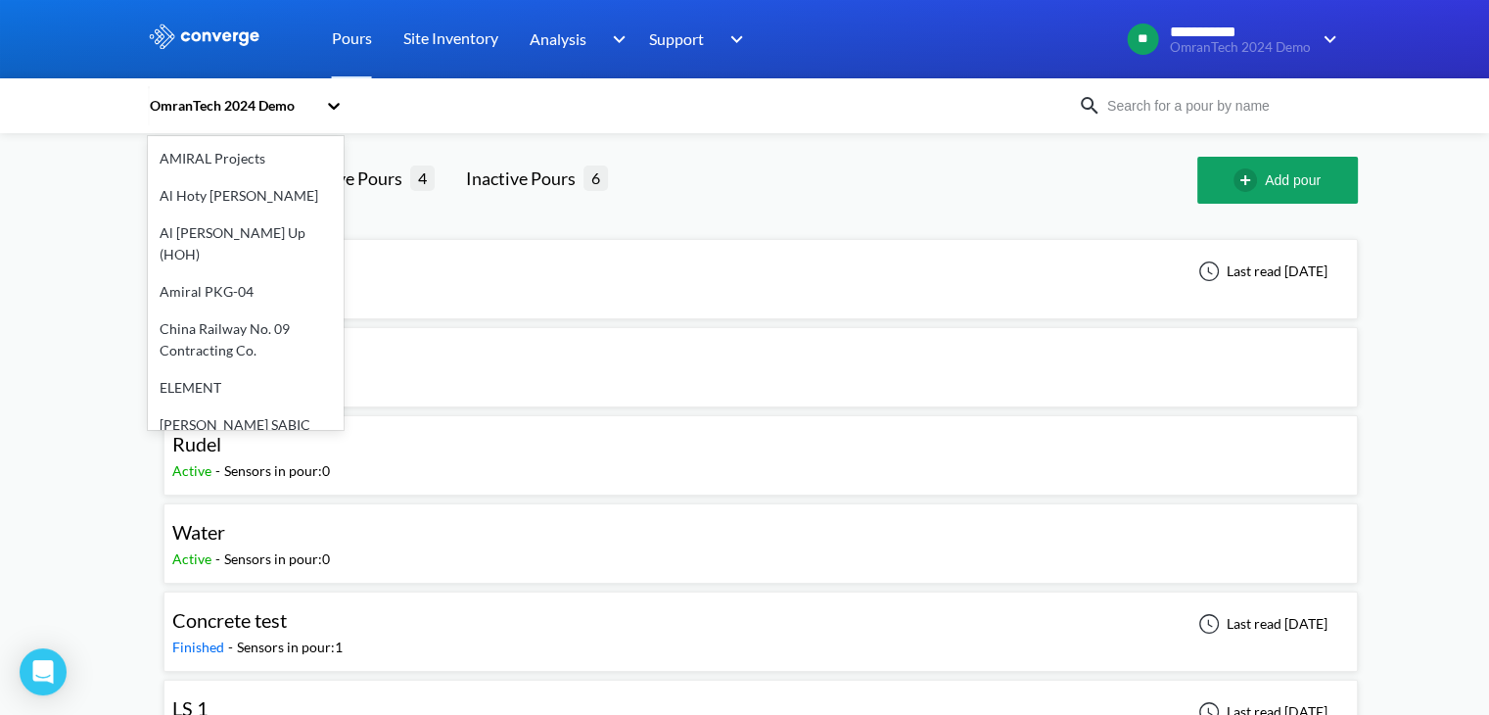
click at [285, 109] on div "OmranTech 2024 Demo" at bounding box center [232, 106] width 168 height 22
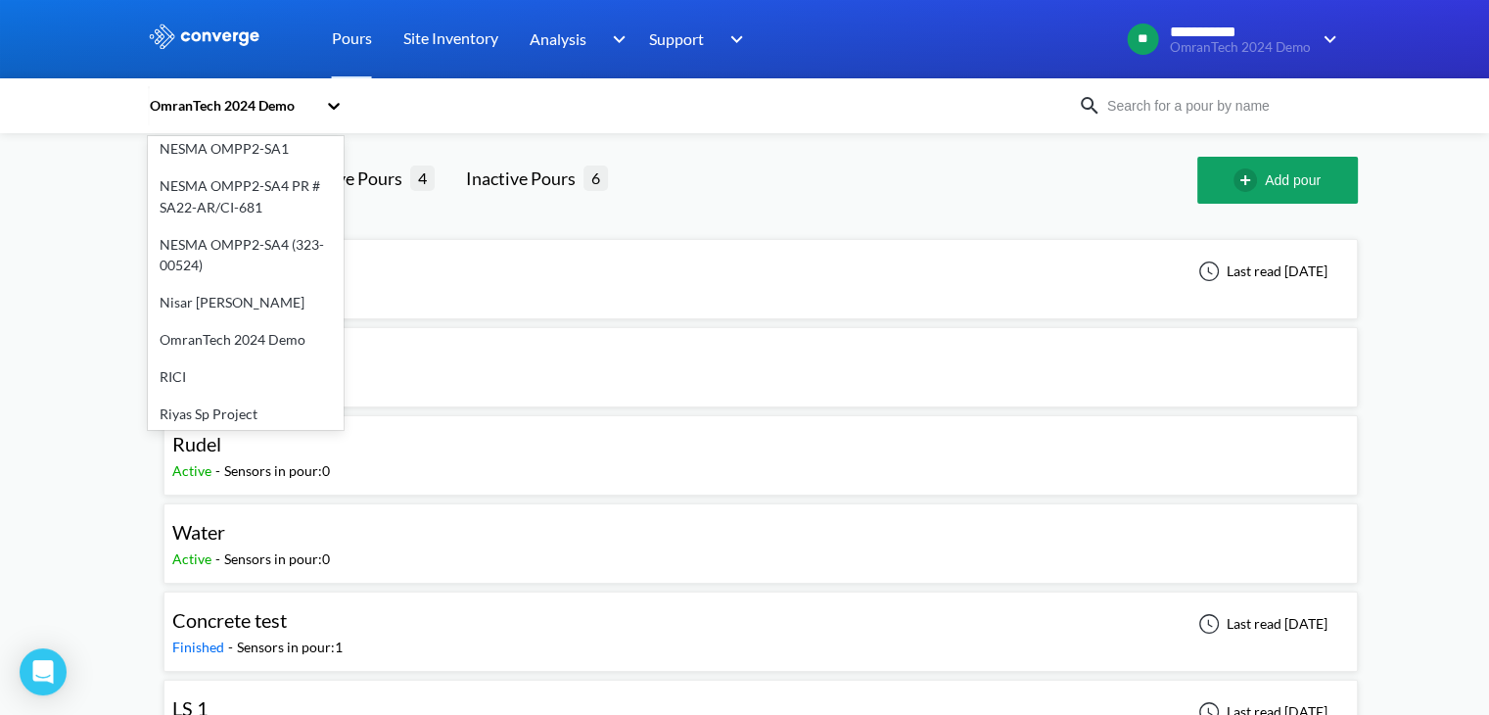
scroll to position [447, 0]
click at [252, 283] on div "Nisar [PERSON_NAME]" at bounding box center [246, 301] width 196 height 37
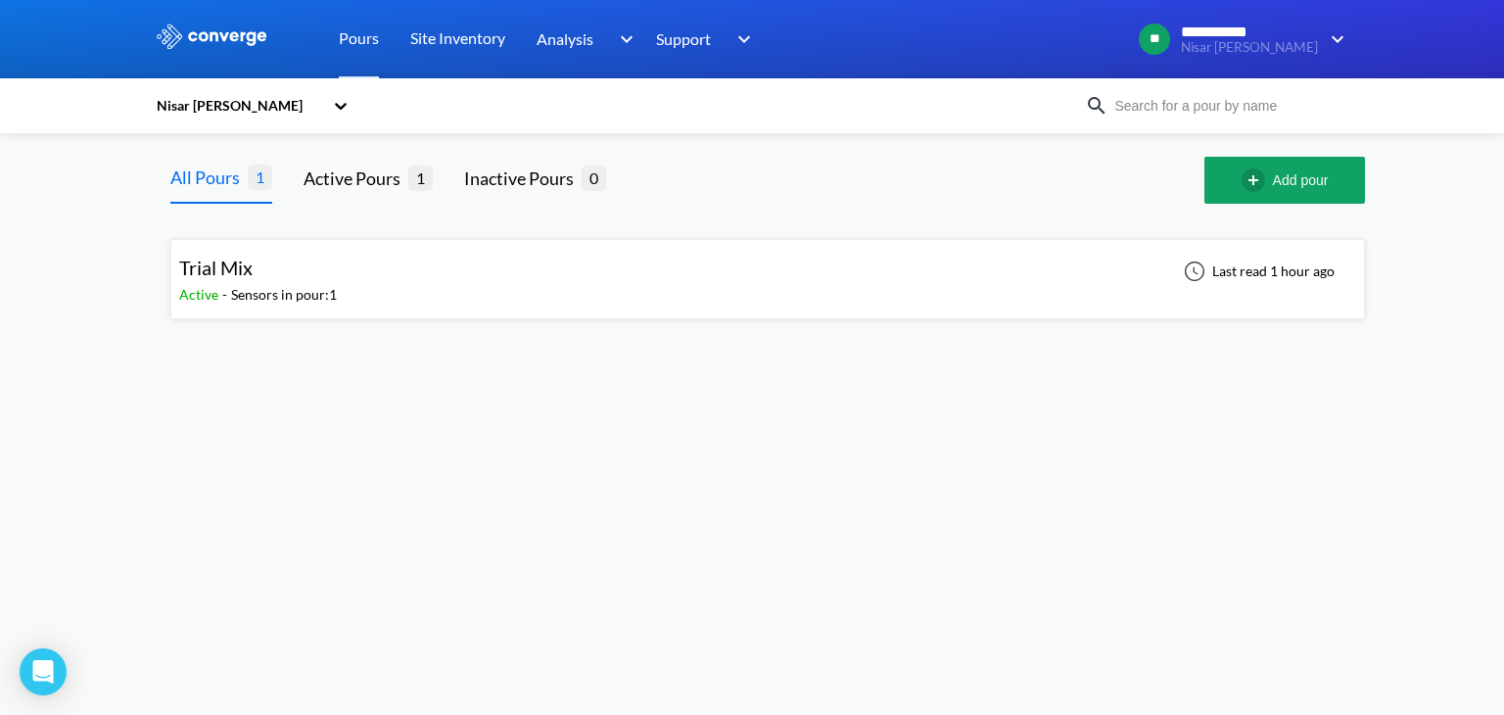
click at [239, 277] on span "Trial Mix" at bounding box center [215, 267] width 73 height 23
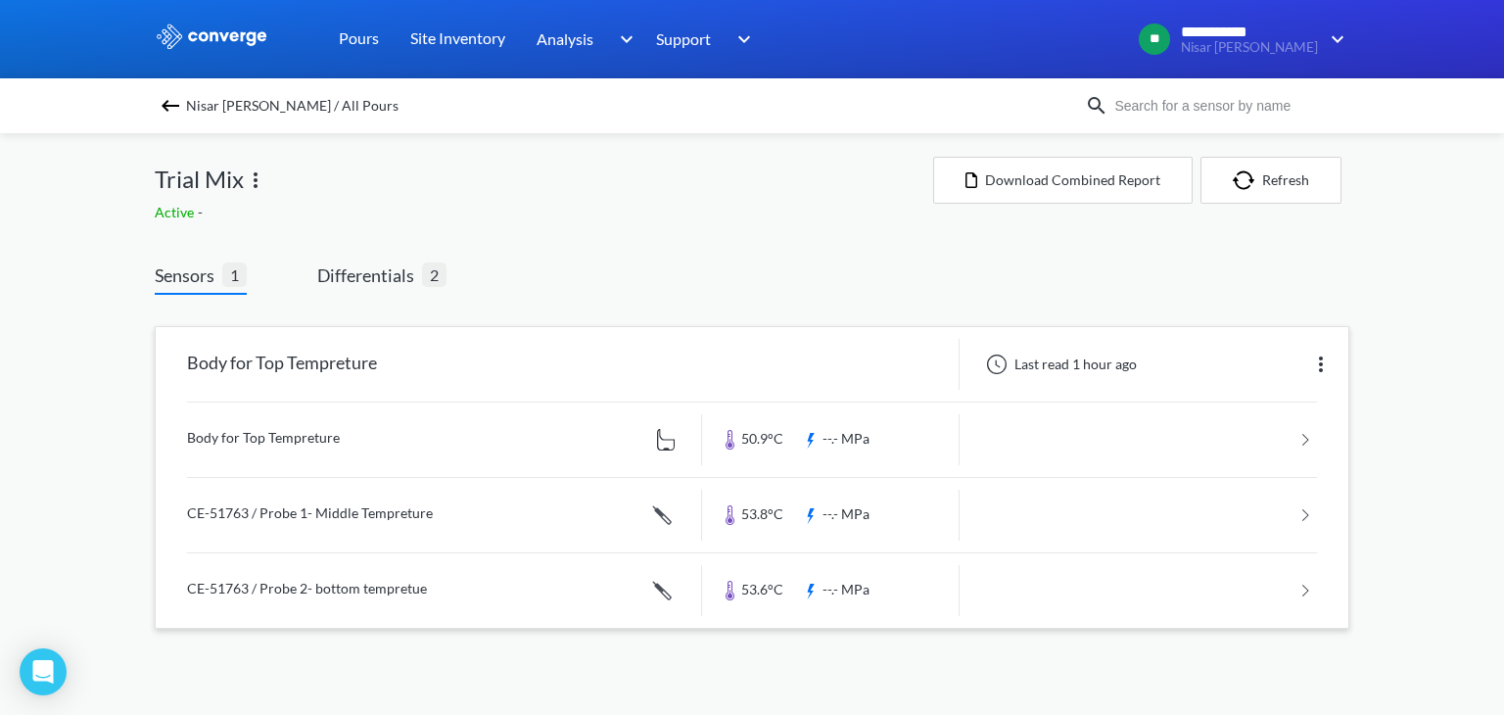
click at [744, 443] on link at bounding box center [752, 439] width 1130 height 74
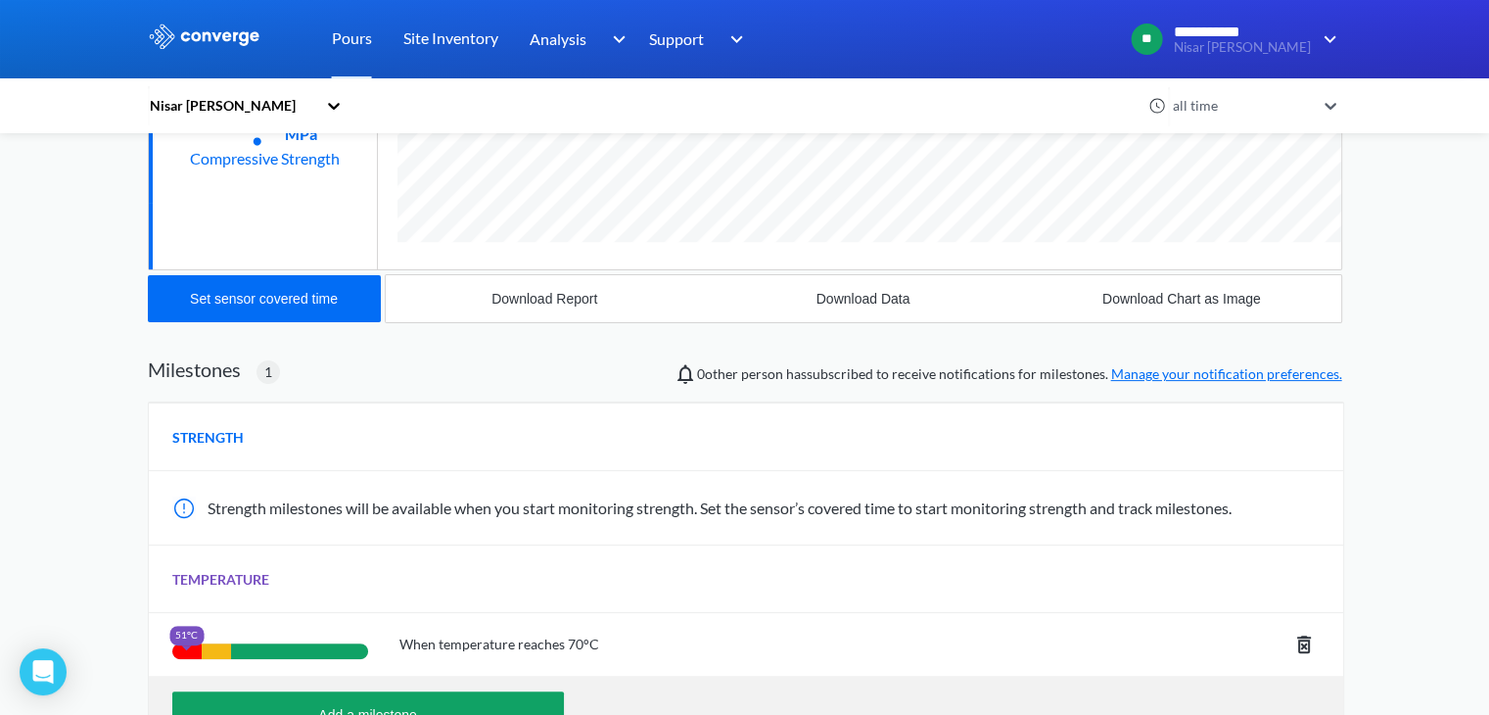
scroll to position [196, 0]
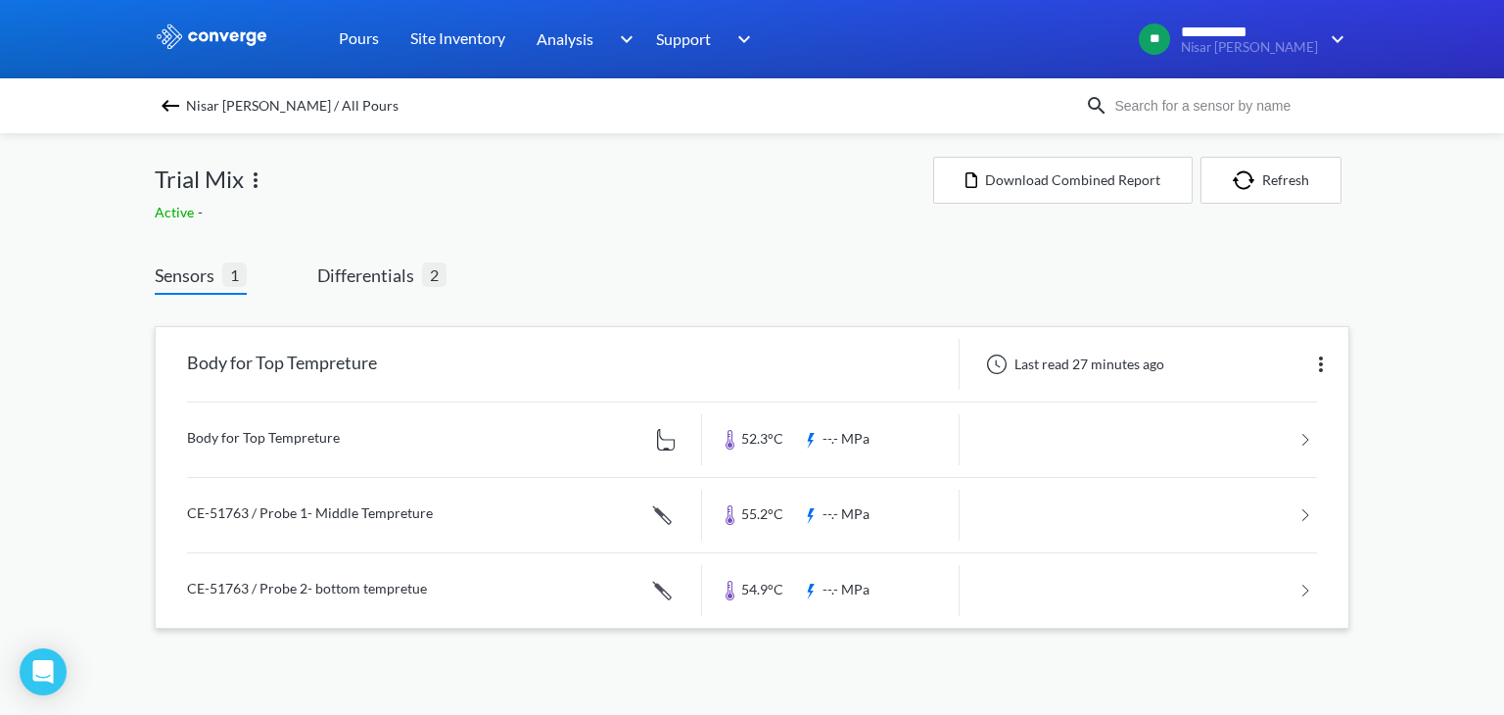
click at [209, 442] on link at bounding box center [752, 439] width 1130 height 74
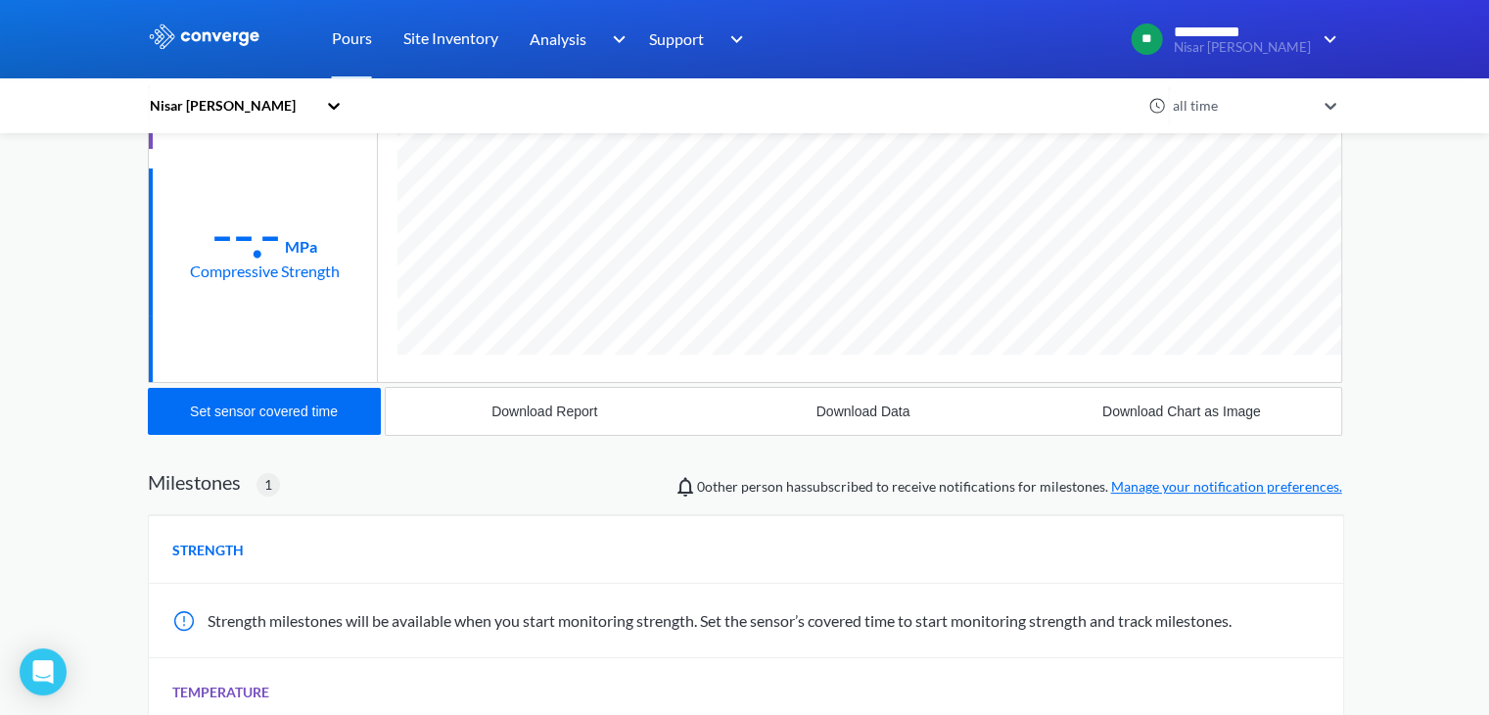
scroll to position [153, 0]
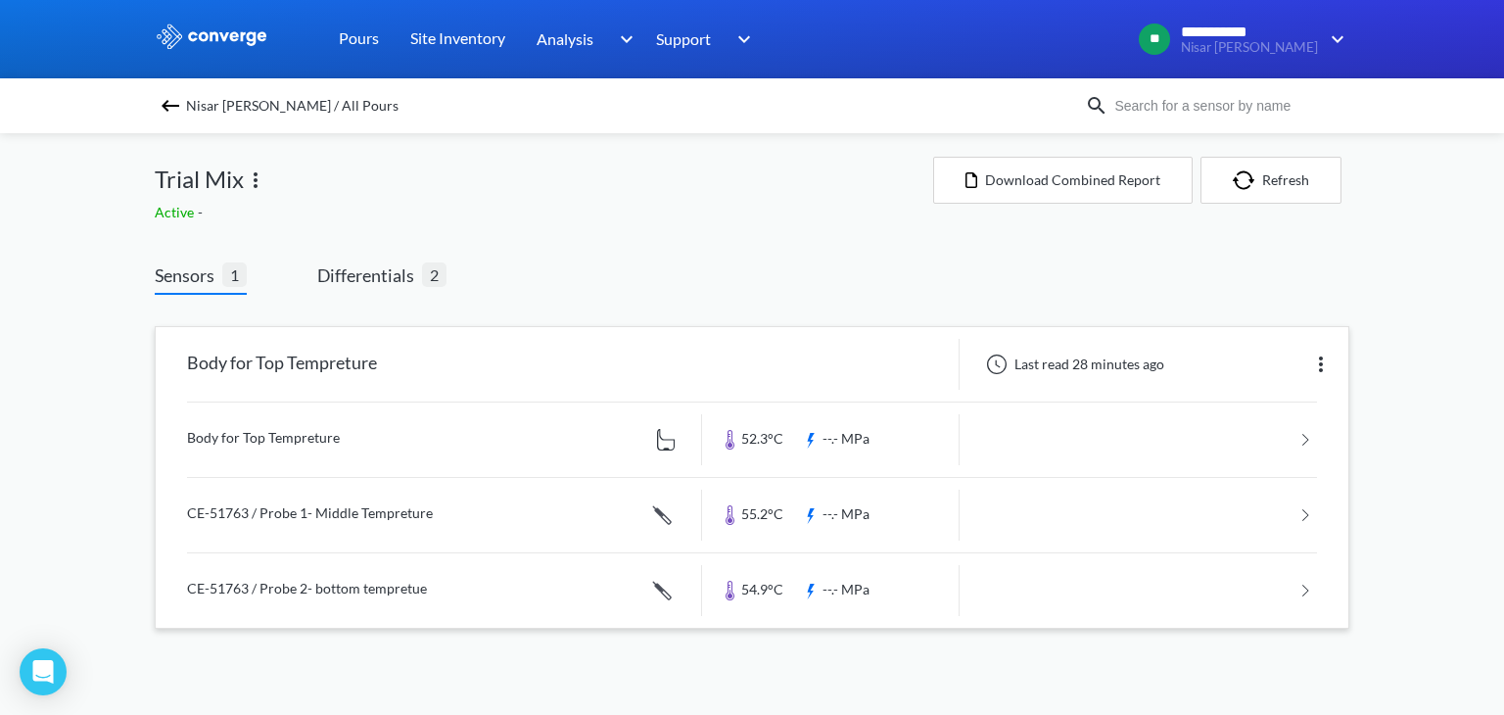
click at [337, 513] on link at bounding box center [752, 515] width 1130 height 74
click at [306, 591] on link at bounding box center [752, 590] width 1130 height 74
click at [391, 252] on div "Sensors 1 Differentials 2 Body for Top Tempreture Last read 29 minutes ago Body…" at bounding box center [752, 450] width 1194 height 435
click at [377, 277] on span "Differentials" at bounding box center [369, 274] width 105 height 27
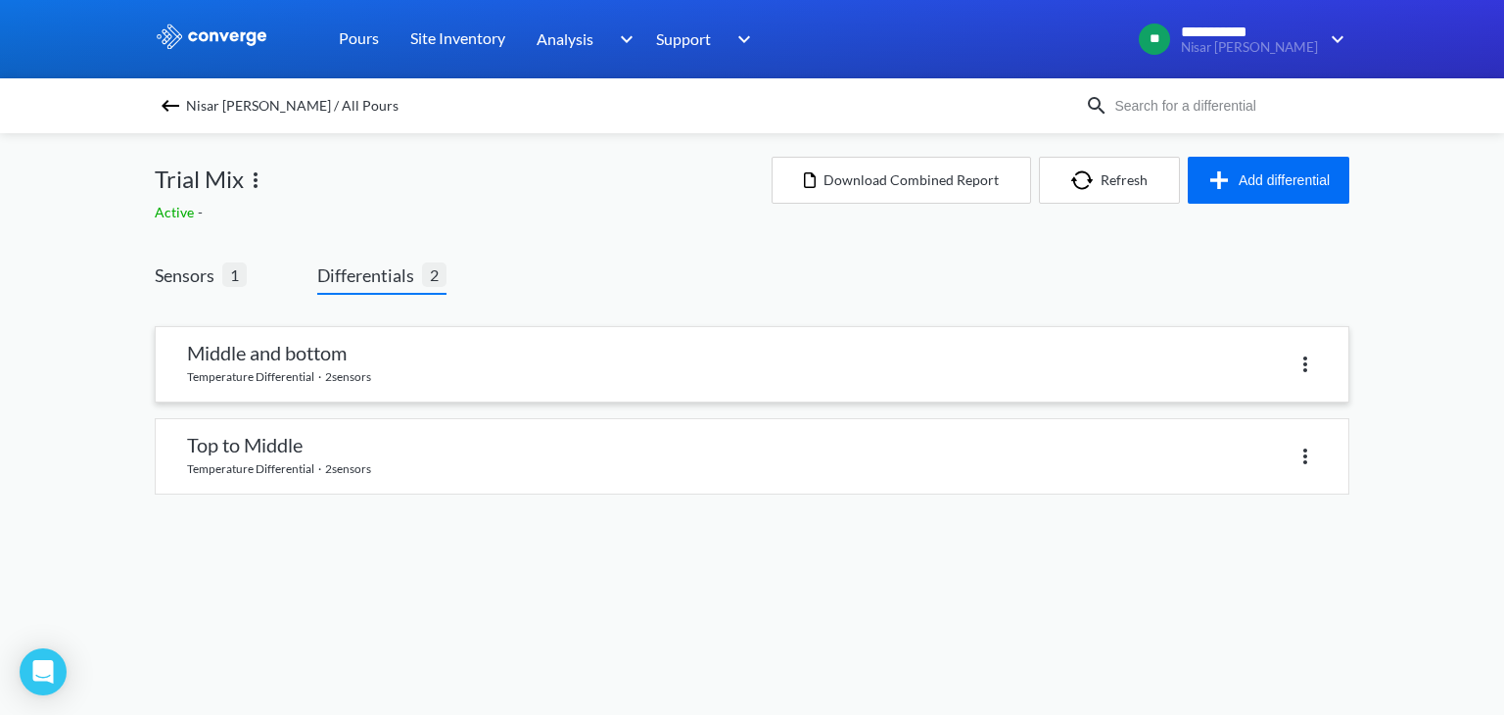
click at [255, 363] on link at bounding box center [752, 364] width 1192 height 74
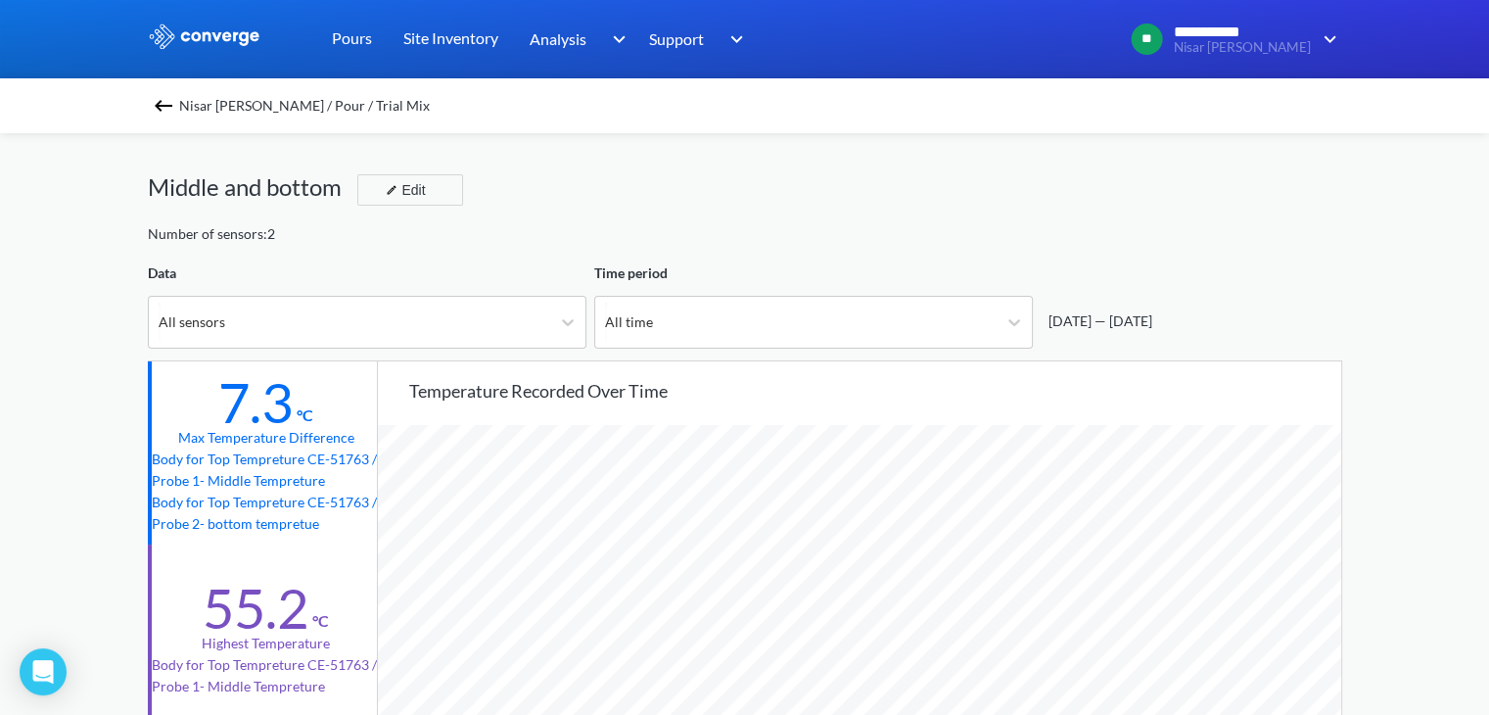
click at [173, 103] on img at bounding box center [163, 105] width 23 height 23
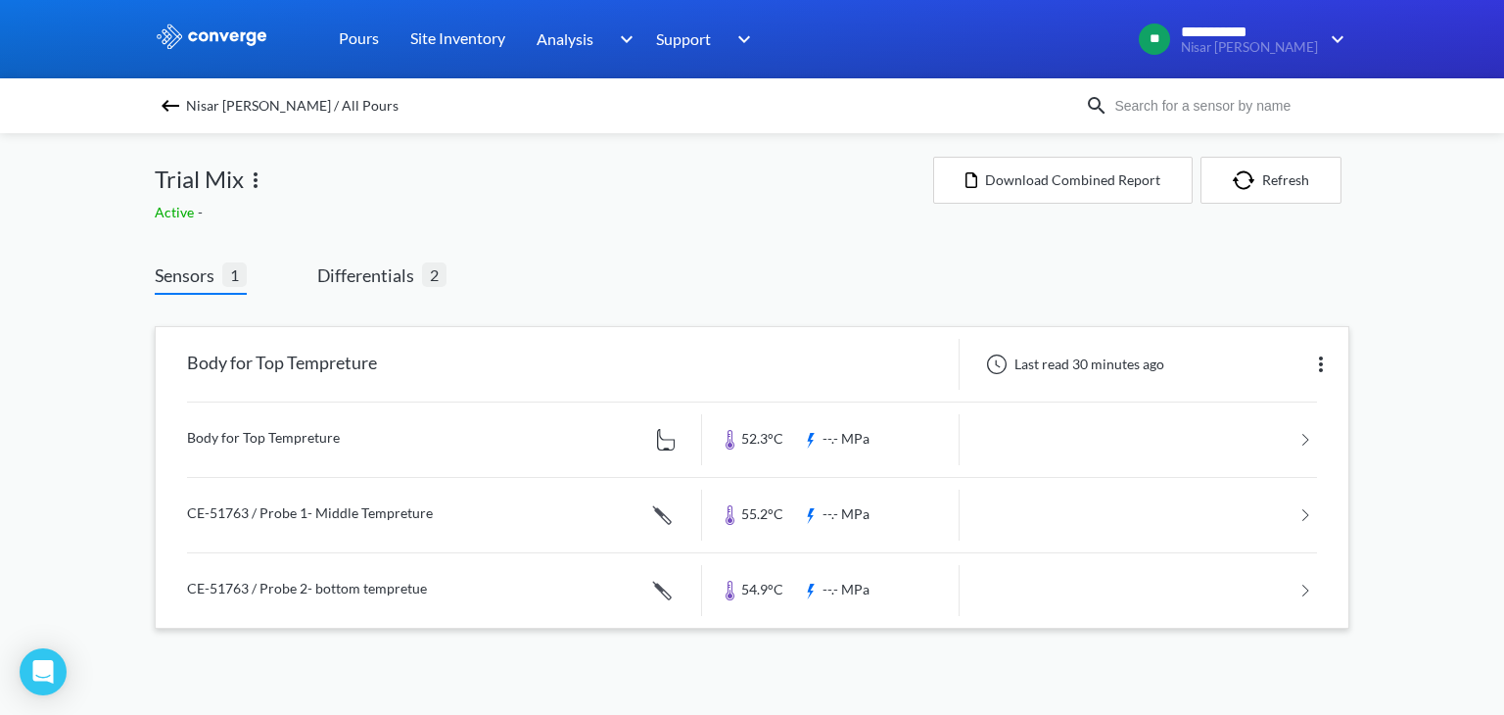
click at [510, 589] on link at bounding box center [752, 590] width 1130 height 74
click at [310, 510] on link at bounding box center [752, 515] width 1130 height 74
click at [224, 443] on link at bounding box center [752, 439] width 1130 height 74
click at [296, 522] on link at bounding box center [752, 515] width 1130 height 74
click at [314, 586] on link at bounding box center [752, 590] width 1130 height 74
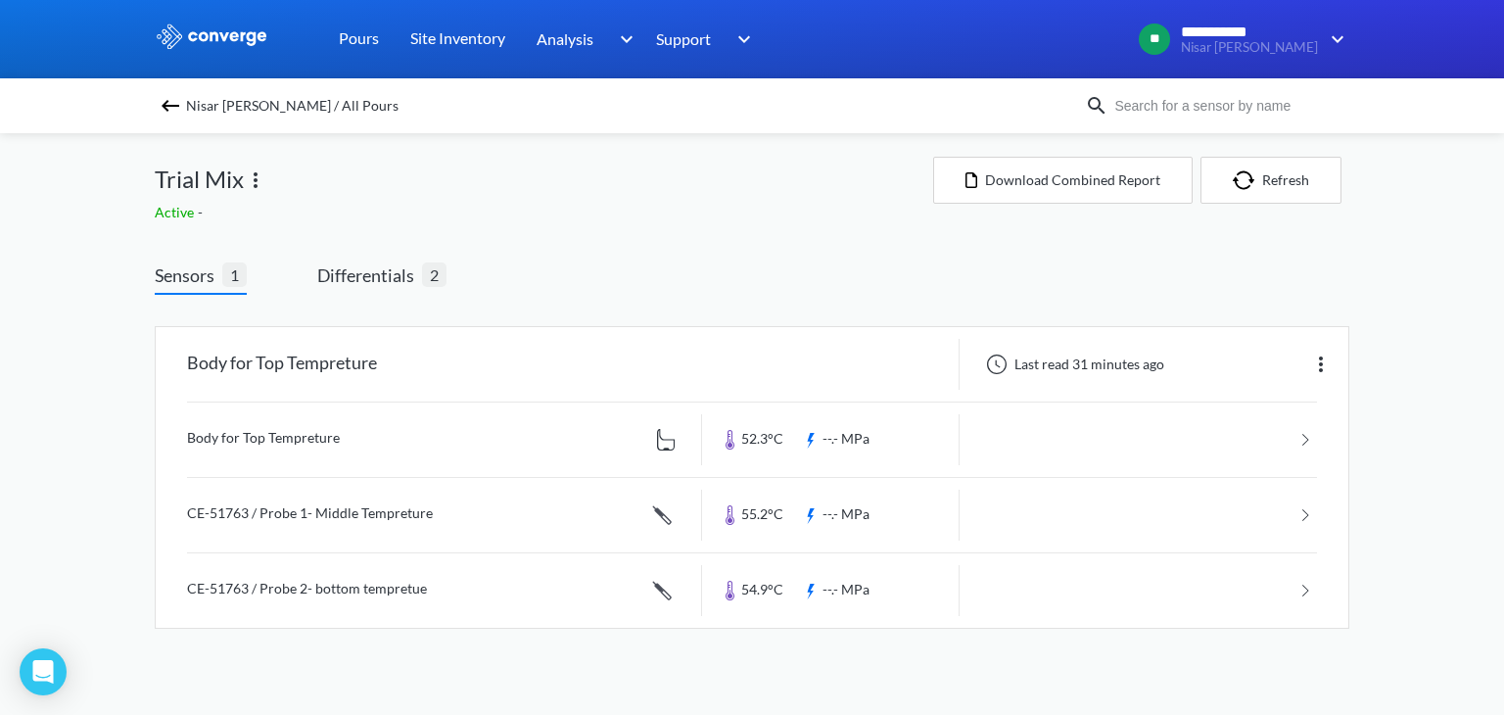
click at [862, 279] on div "Sensors 1 Differentials 2 Body for Top Tempreture Last read 31 minutes ago Body…" at bounding box center [752, 464] width 1194 height 406
